Goal: Find specific page/section

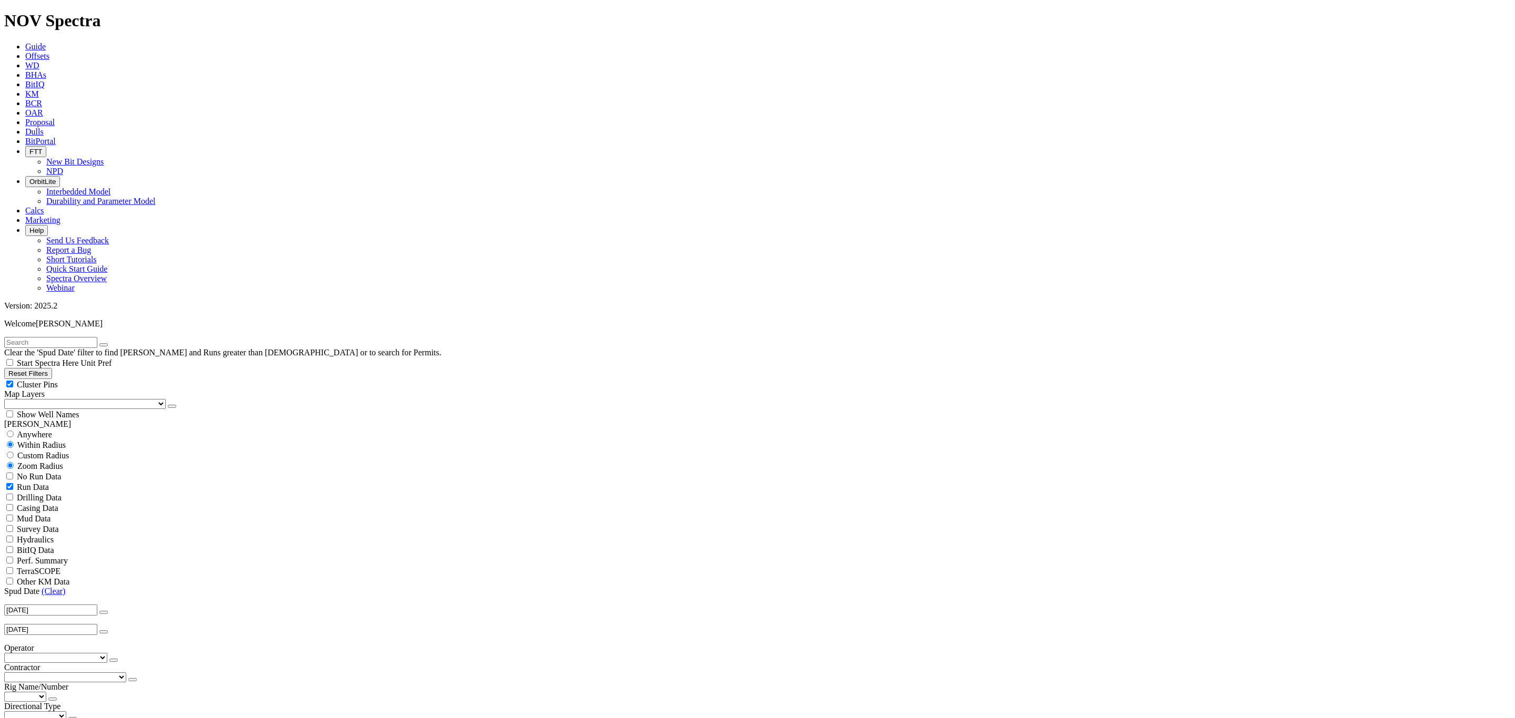
scroll to position [5100, 0]
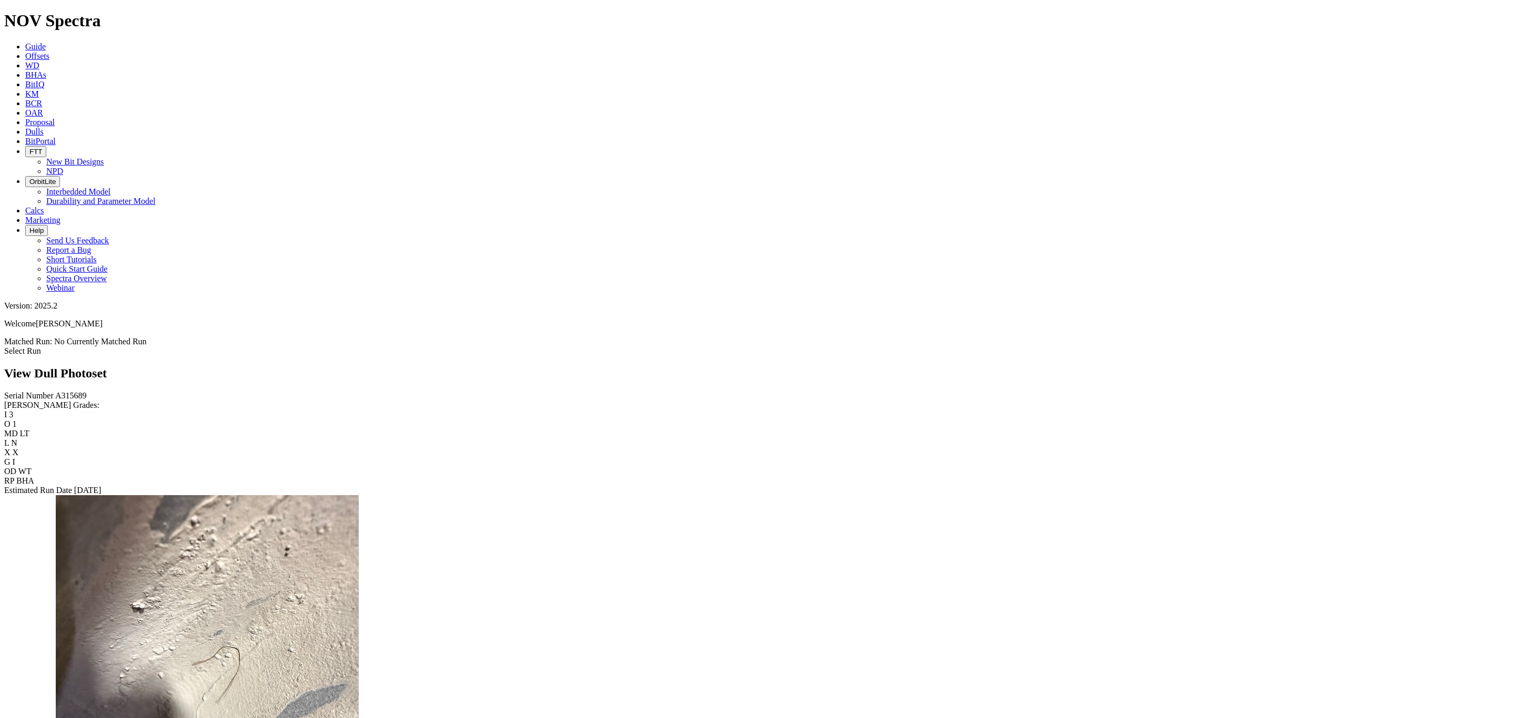
click at [25, 127] on icon at bounding box center [25, 131] width 0 height 9
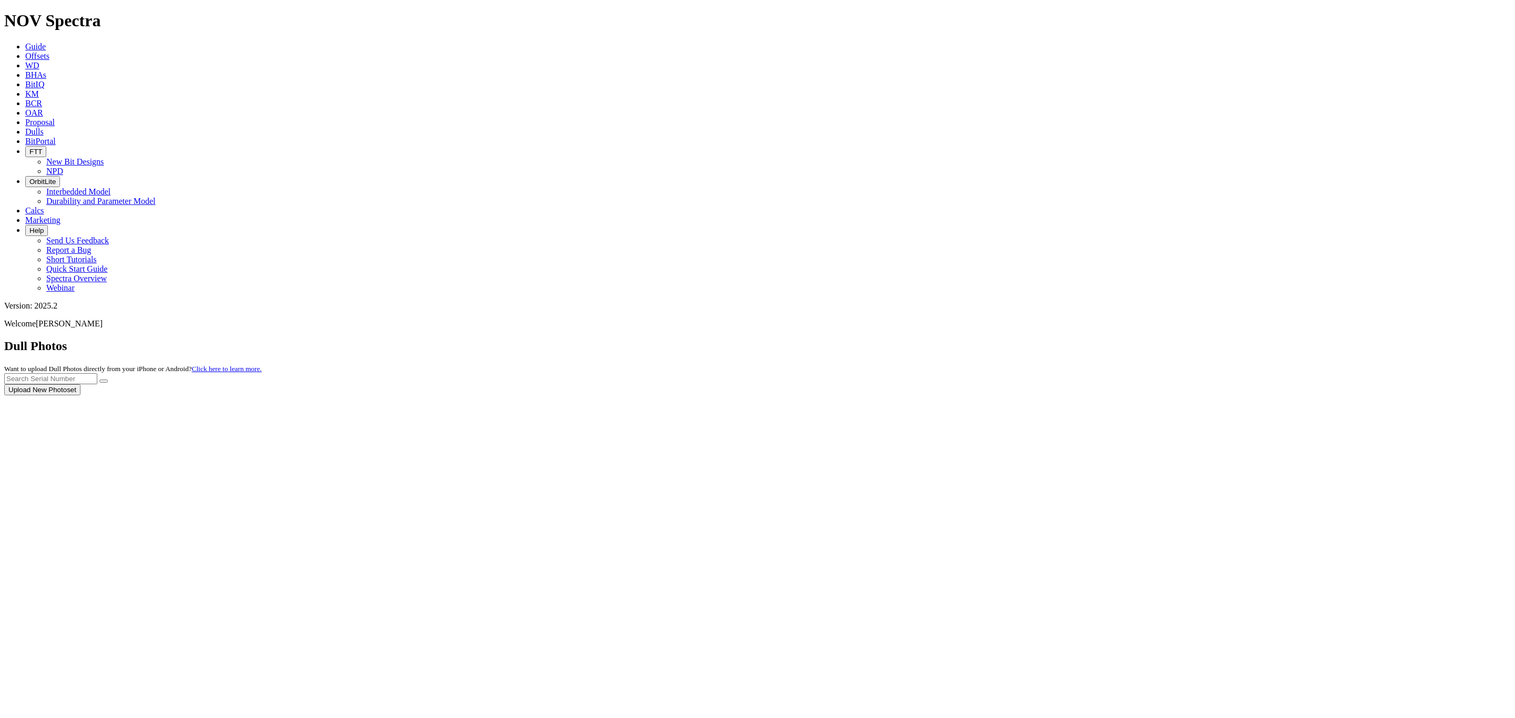
click at [97, 373] on input "text" at bounding box center [50, 378] width 93 height 11
type input "A318603"
click at [108, 380] on button "submit" at bounding box center [103, 381] width 8 height 3
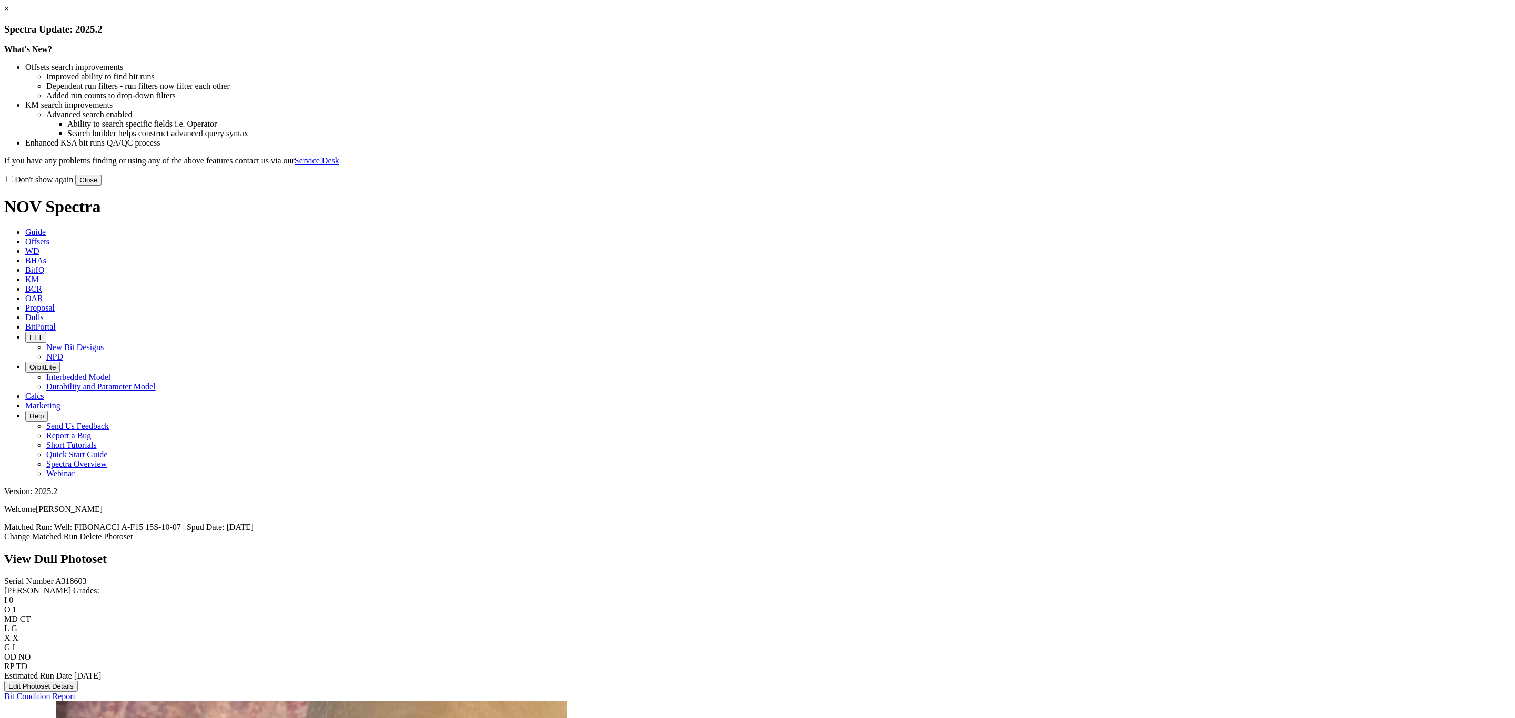
click at [102, 186] on button "Close" at bounding box center [88, 180] width 26 height 11
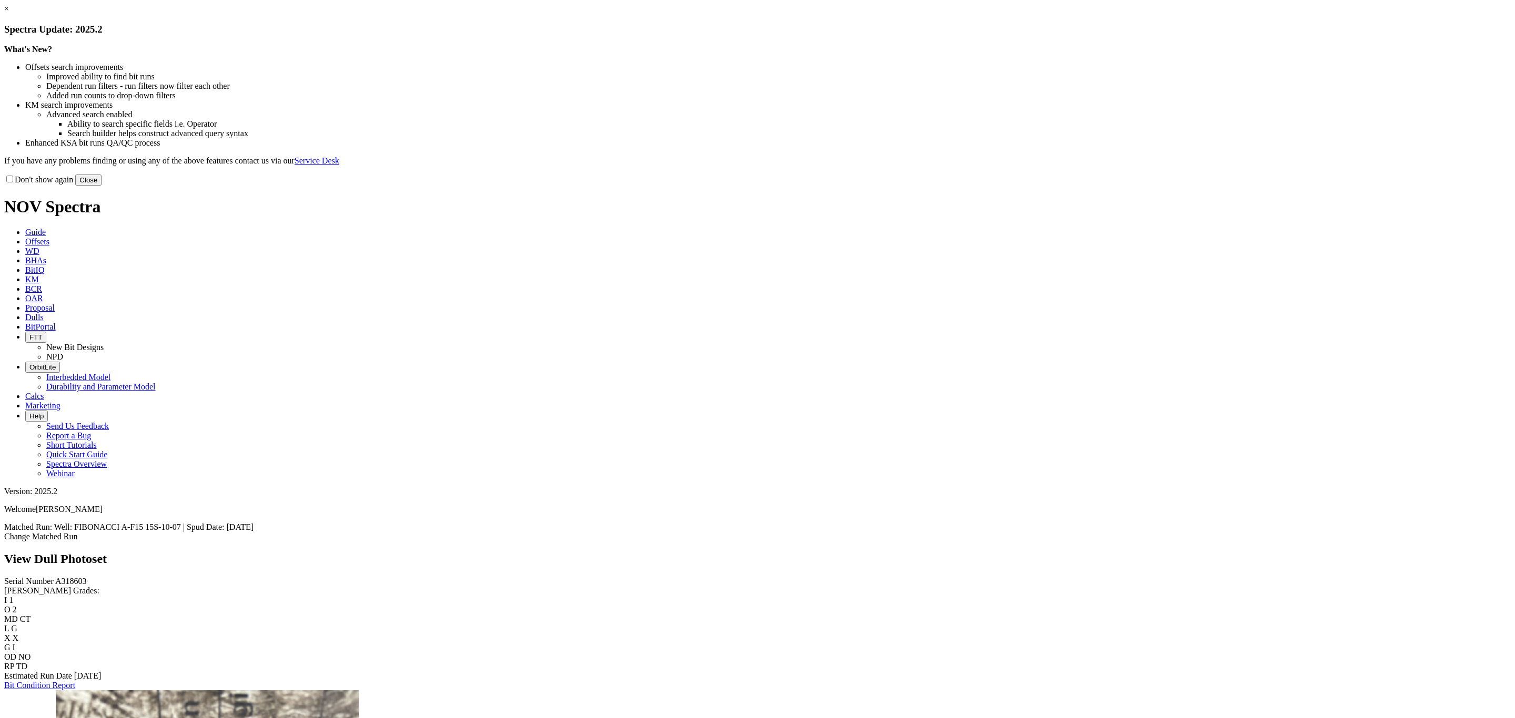
click at [102, 186] on button "Close" at bounding box center [88, 180] width 26 height 11
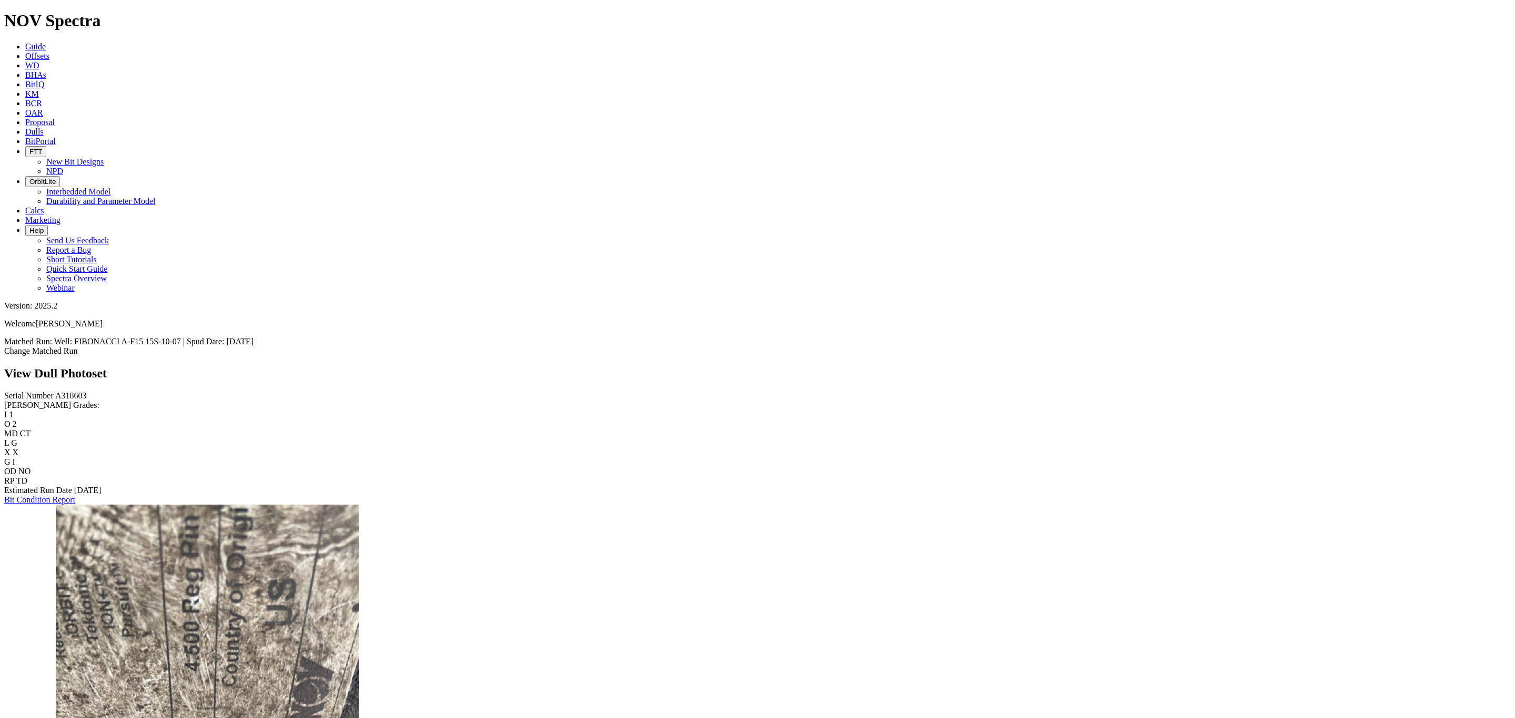
scroll to position [581, 0]
